Goal: Task Accomplishment & Management: Manage account settings

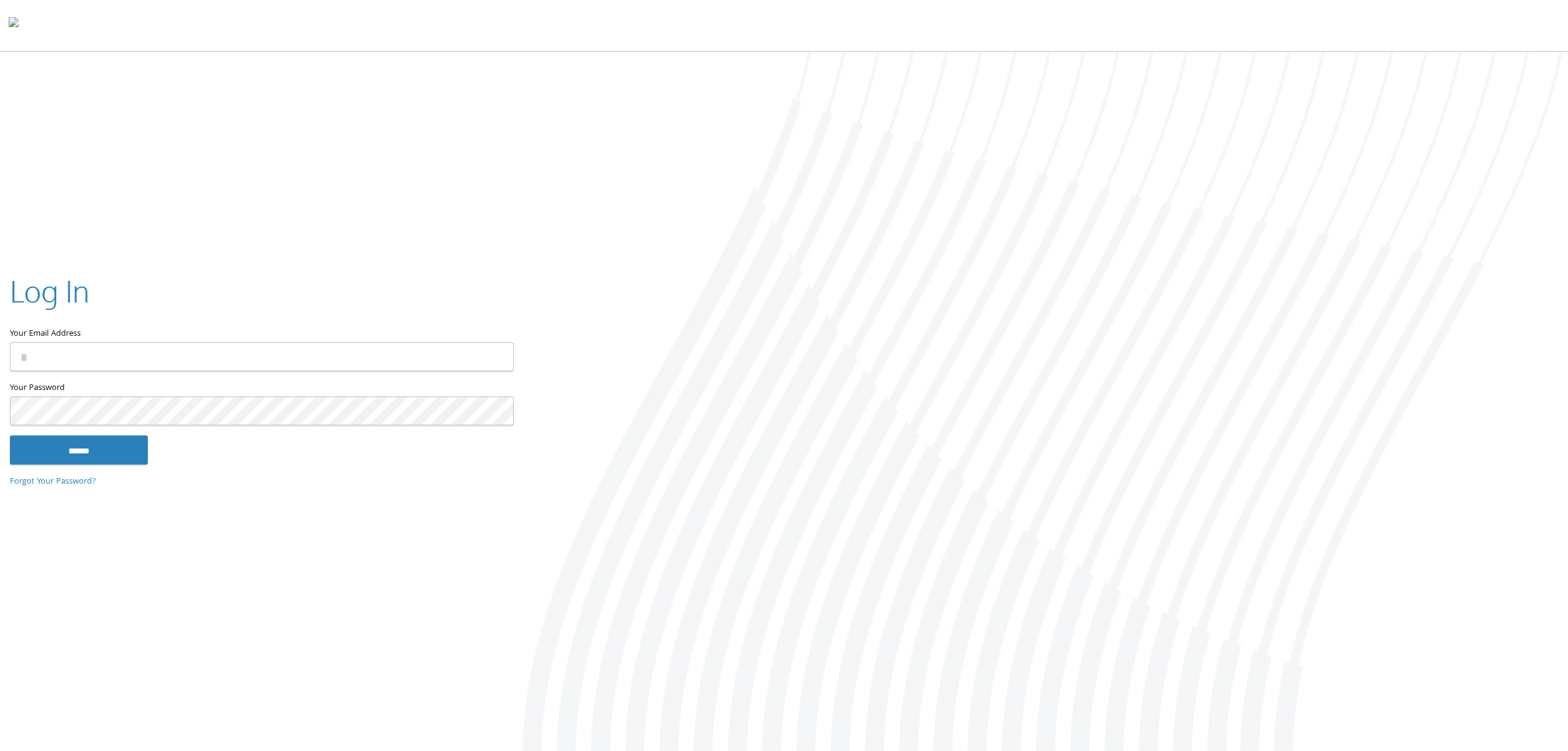
type input "**********"
click at [90, 464] on input "******" at bounding box center [78, 450] width 138 height 30
click at [494, 358] on keeper-lock "Open Keeper Popup" at bounding box center [497, 357] width 15 height 15
type input "**********"
